Goal: Check status: Check status

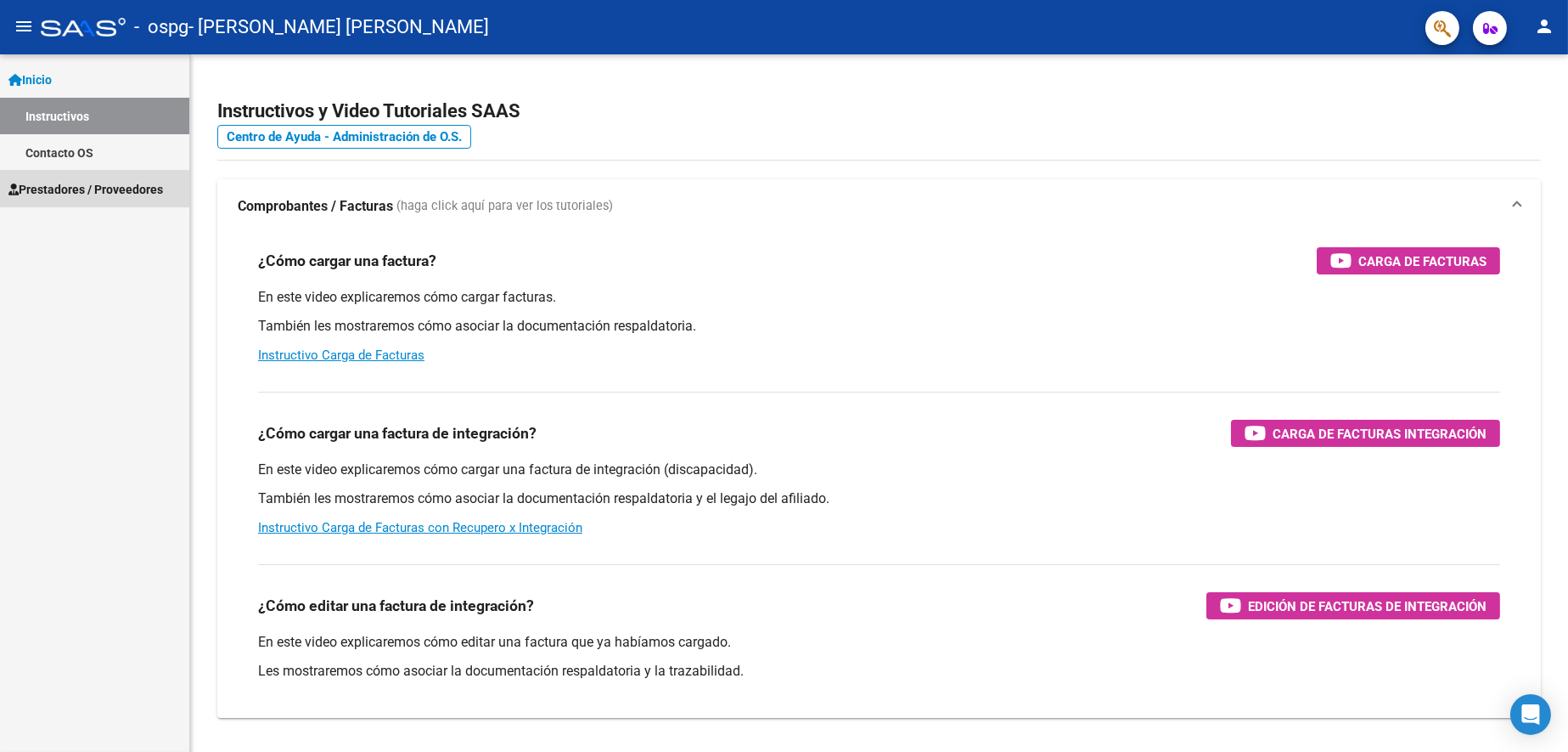
click at [66, 190] on span "Prestadores / Proveedores" at bounding box center [85, 189] width 154 height 19
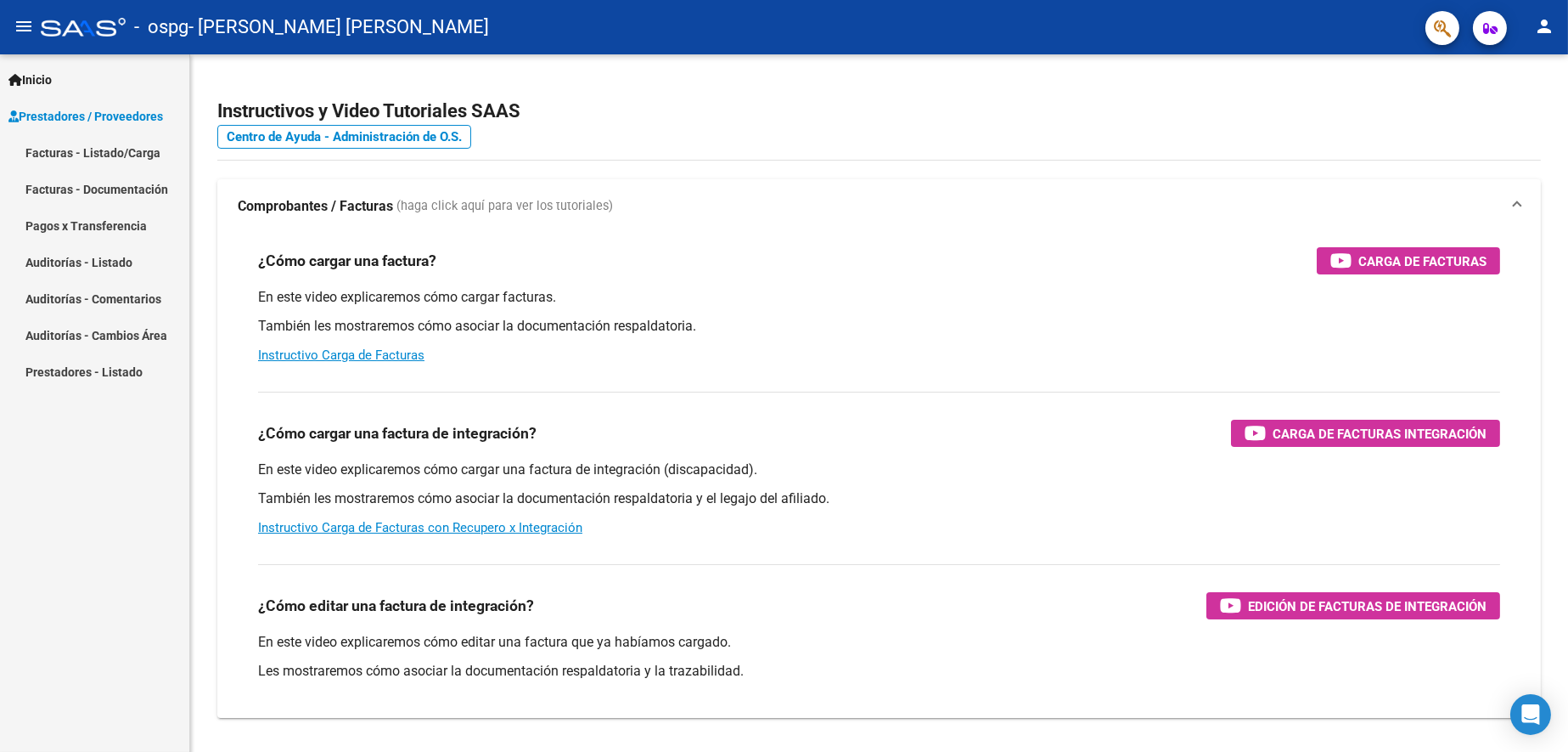
click at [93, 225] on link "Pagos x Transferencia" at bounding box center [94, 226] width 189 height 37
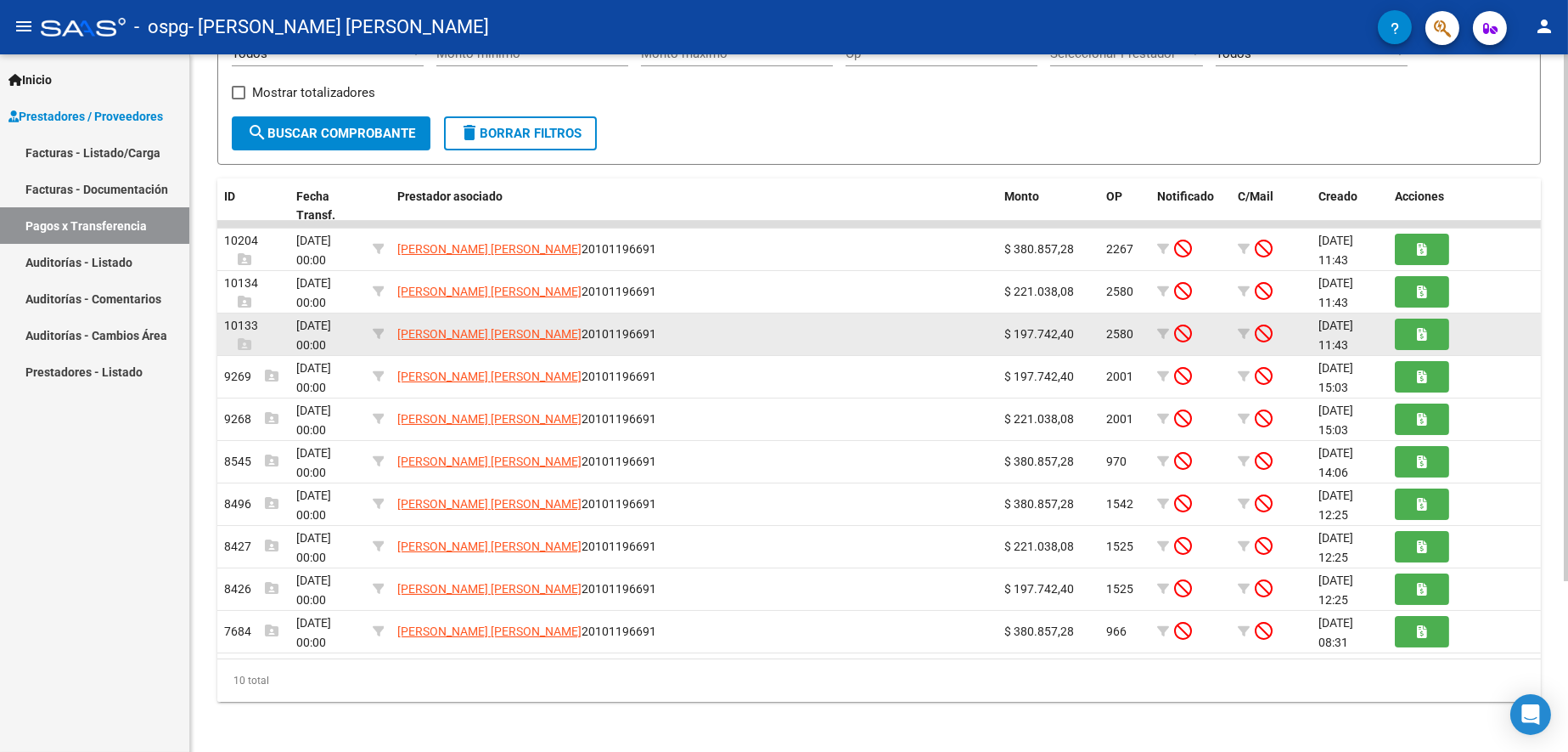
scroll to position [226, 0]
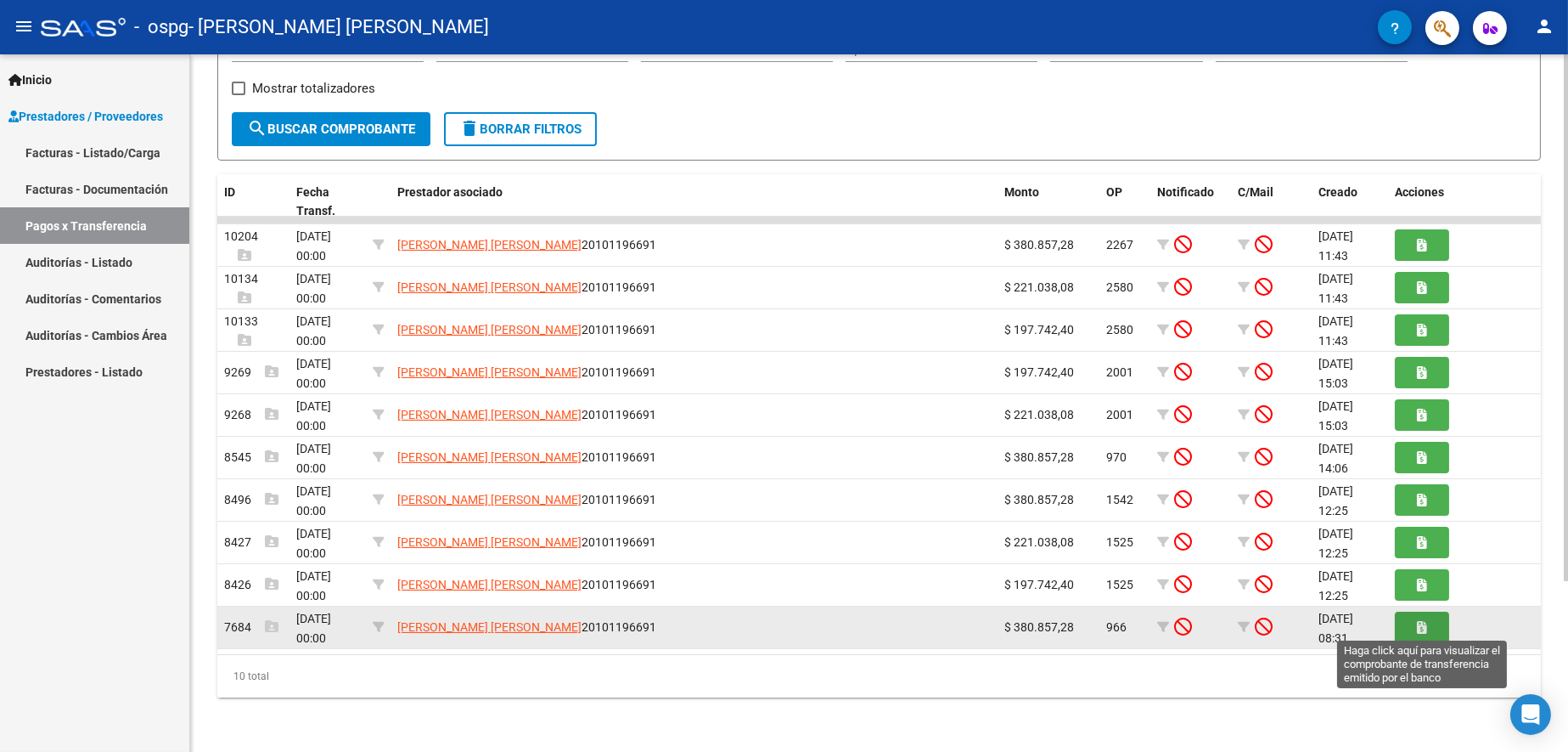
click at [1426, 630] on button "button" at bounding box center [1422, 627] width 55 height 31
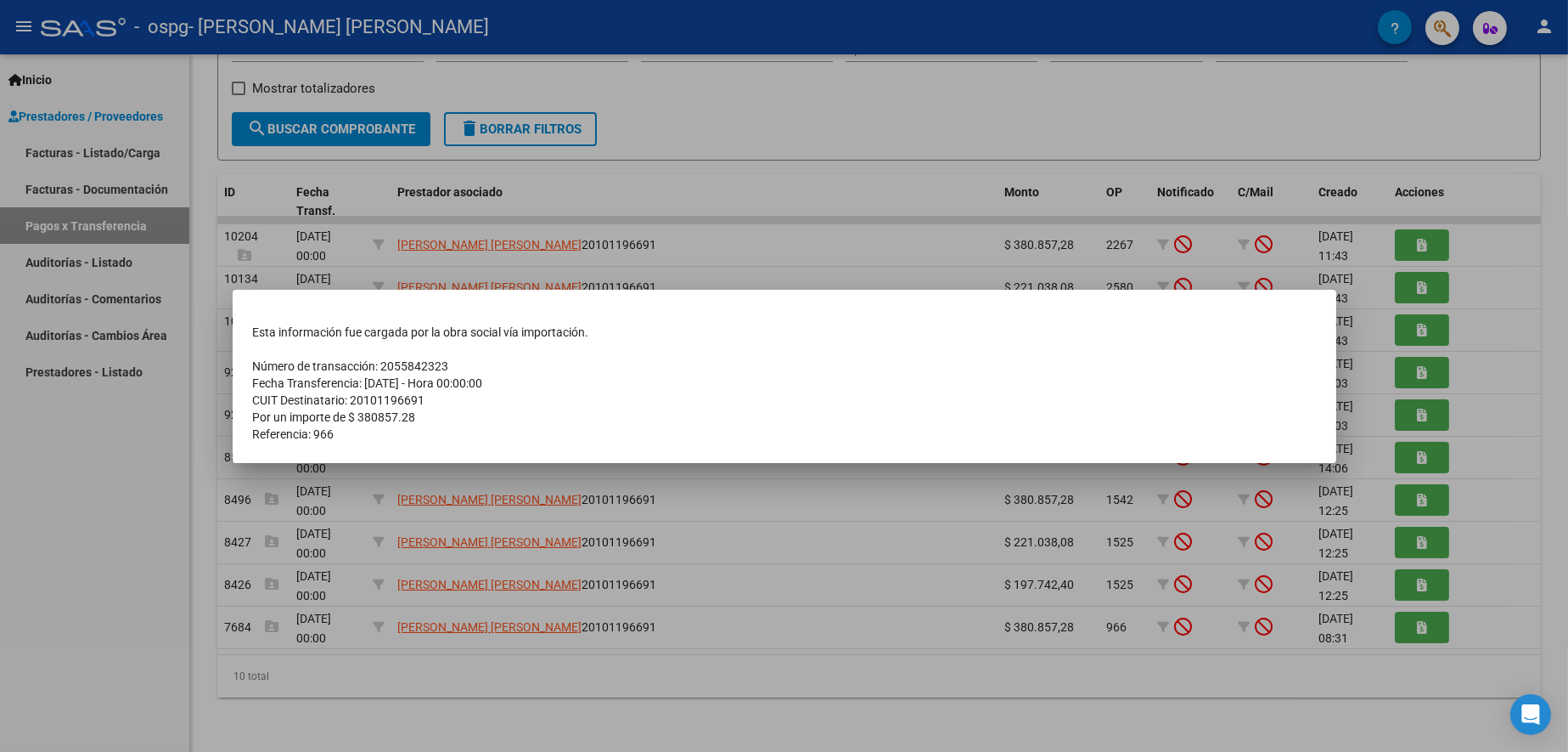
click at [810, 583] on div at bounding box center [784, 376] width 1568 height 752
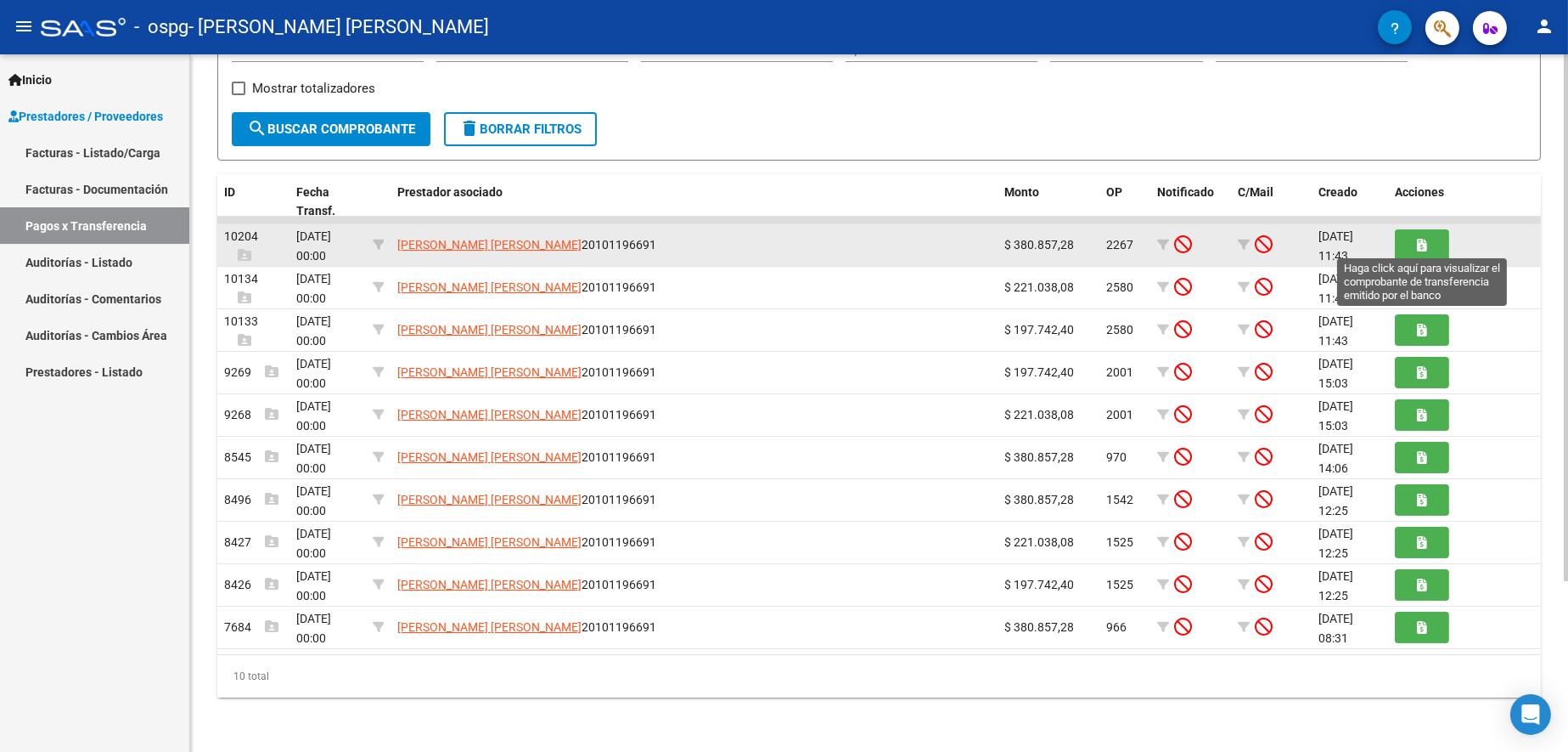
click at [1421, 255] on button "button" at bounding box center [1422, 244] width 55 height 31
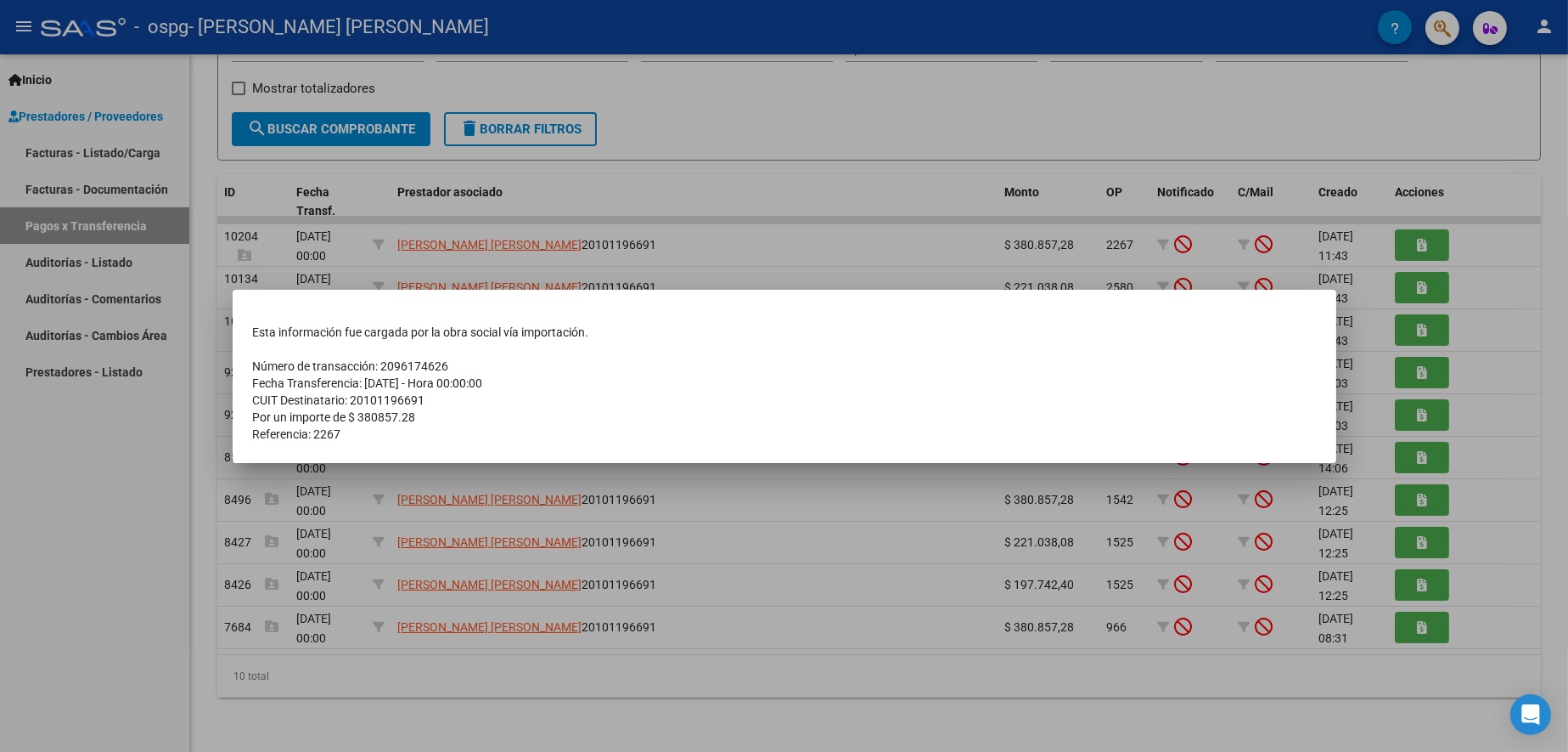
click at [706, 241] on div at bounding box center [784, 376] width 1568 height 752
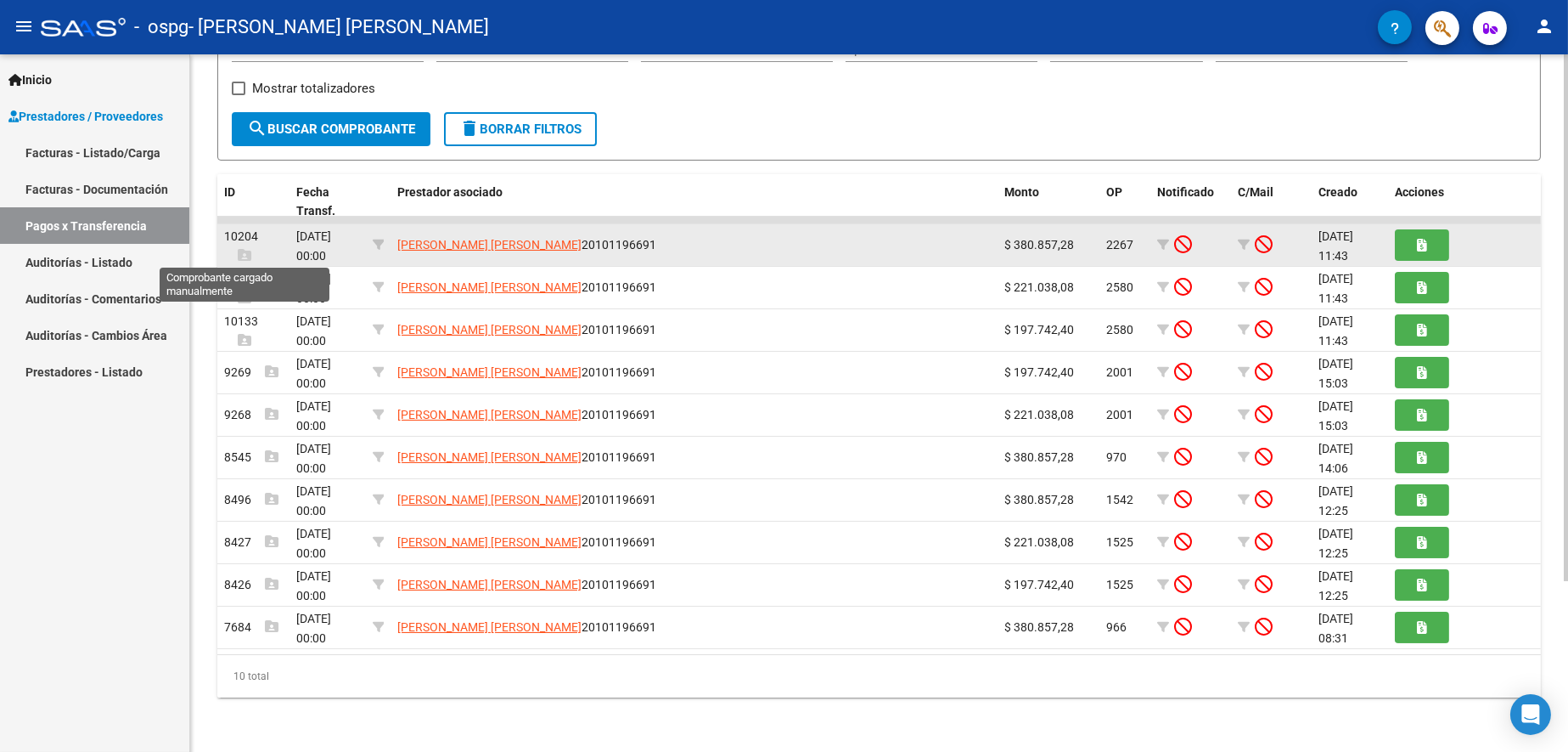
click at [243, 253] on icon at bounding box center [244, 254] width 13 height 13
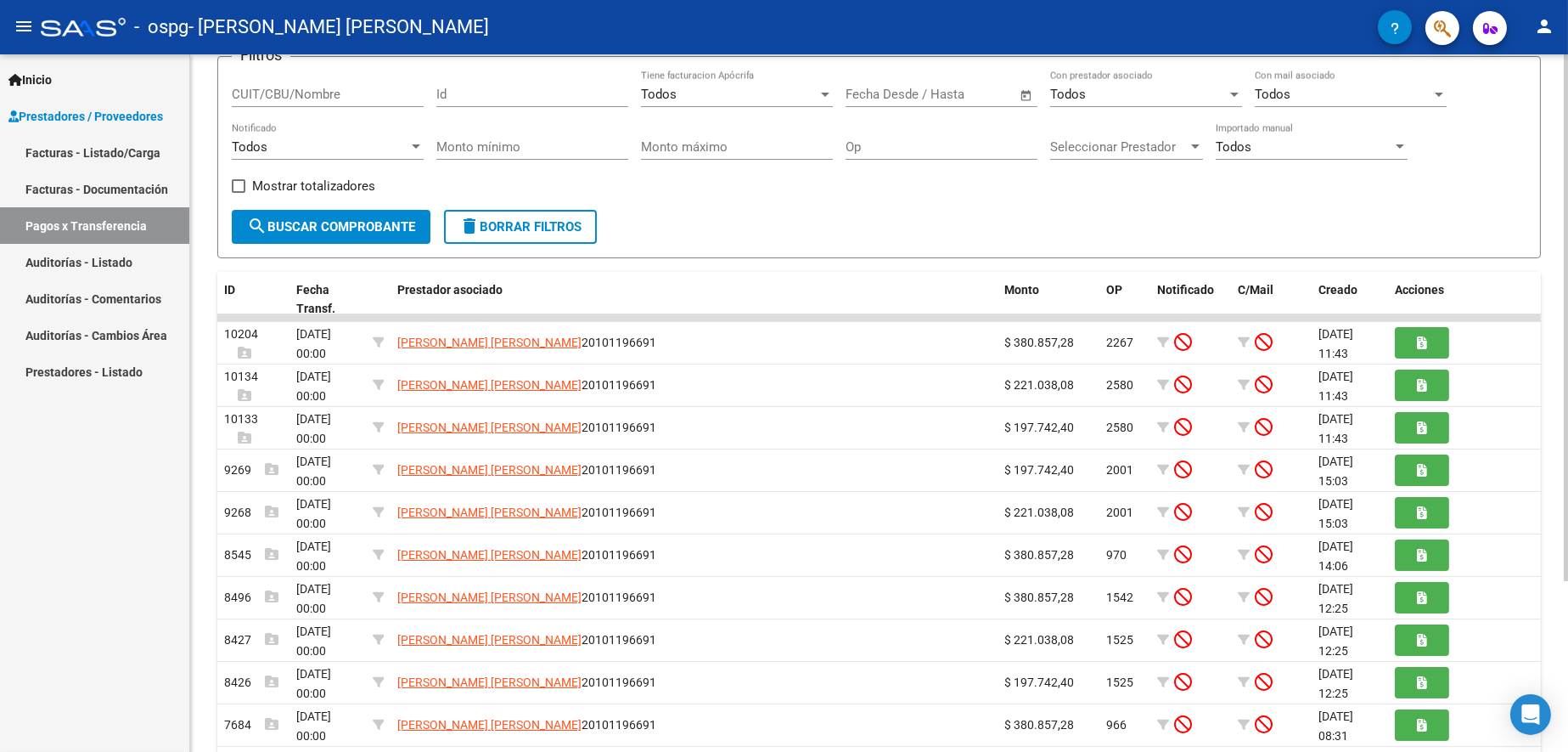
scroll to position [0, 0]
